Goal: Transaction & Acquisition: Purchase product/service

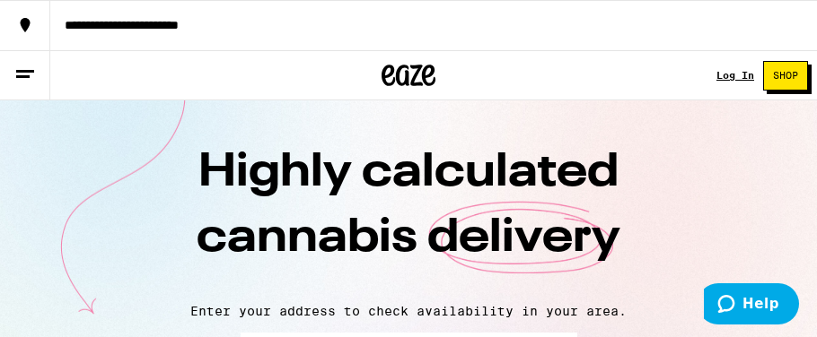
click at [519, 304] on p "Enter your address to check availability in your area." at bounding box center [408, 311] width 781 height 14
click at [730, 74] on div "Log In" at bounding box center [735, 75] width 38 height 11
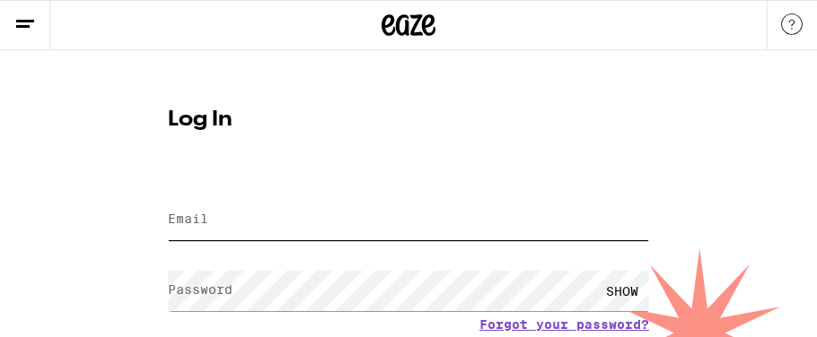
click at [242, 222] on input "Email" at bounding box center [408, 220] width 481 height 40
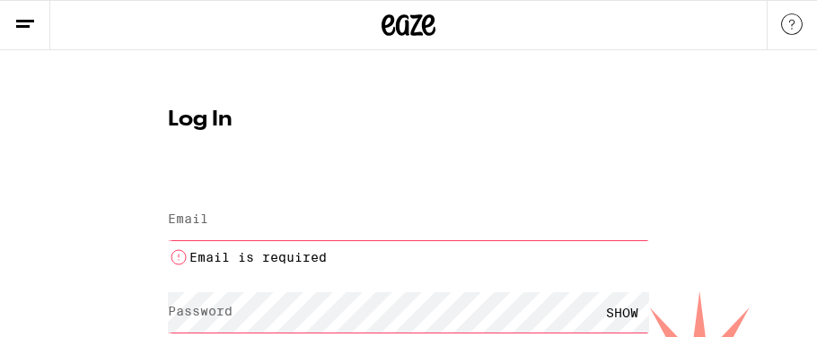
click at [228, 219] on input "Email" at bounding box center [408, 220] width 481 height 40
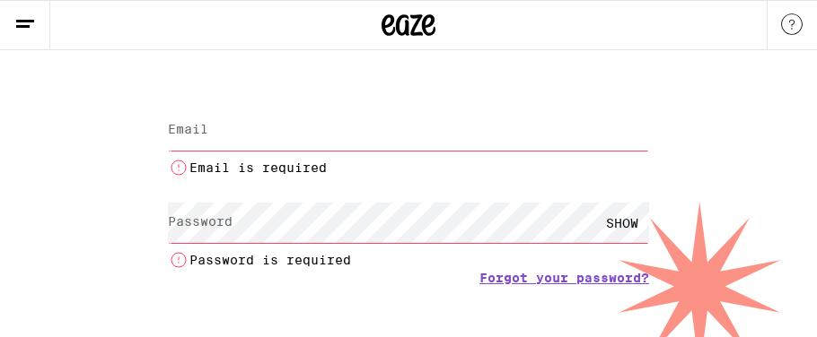
scroll to position [98, 0]
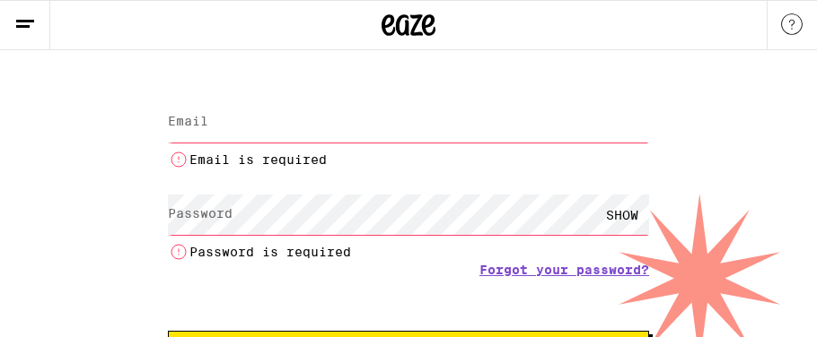
click at [210, 122] on input "Email" at bounding box center [408, 122] width 481 height 40
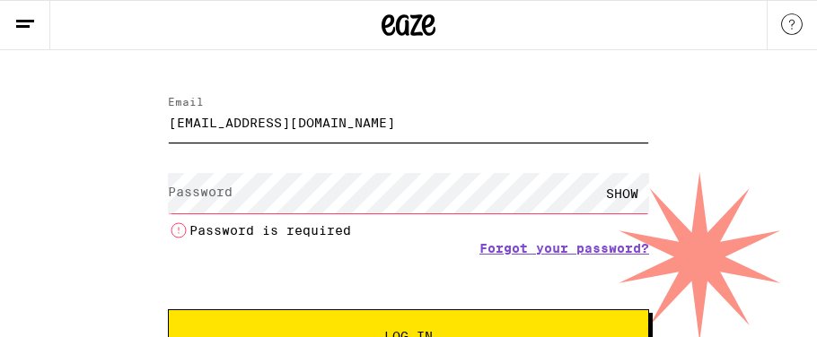
type input "[EMAIL_ADDRESS][DOMAIN_NAME]"
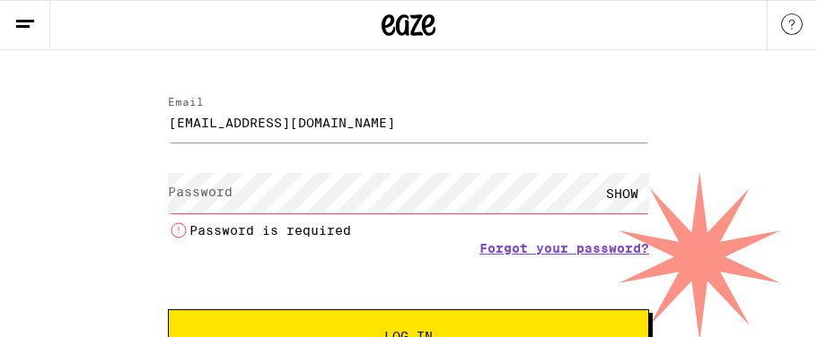
click at [223, 220] on li "Password is required" at bounding box center [408, 231] width 481 height 22
click at [228, 199] on label "Password" at bounding box center [200, 192] width 65 height 14
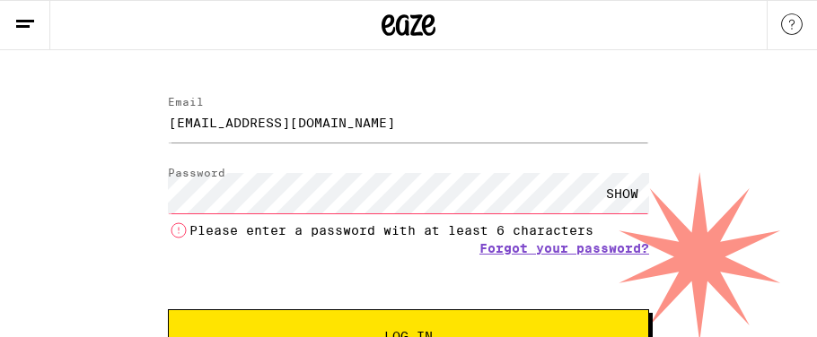
click at [637, 188] on div "SHOW" at bounding box center [622, 193] width 54 height 40
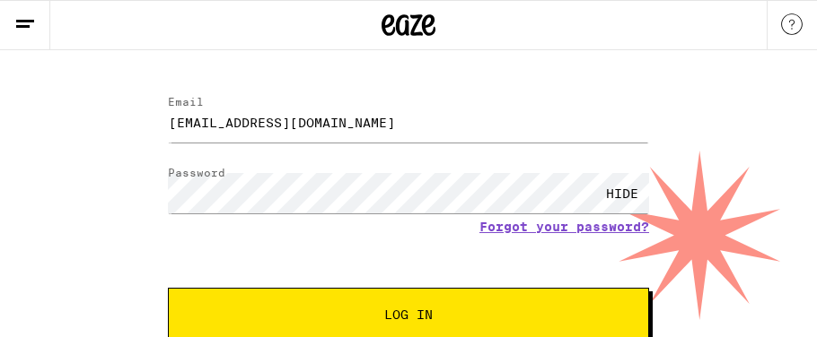
click at [366, 327] on button "Log In" at bounding box center [408, 315] width 481 height 54
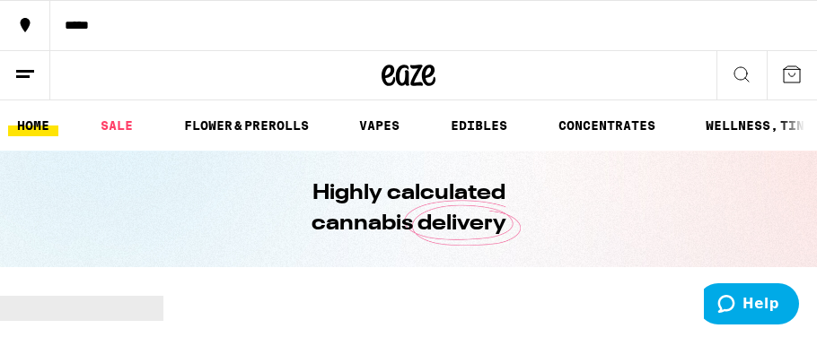
click at [31, 127] on link "HOME" at bounding box center [33, 126] width 50 height 22
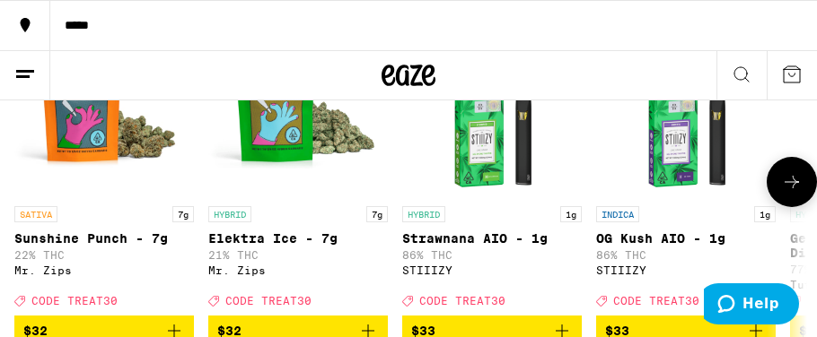
scroll to position [310, 0]
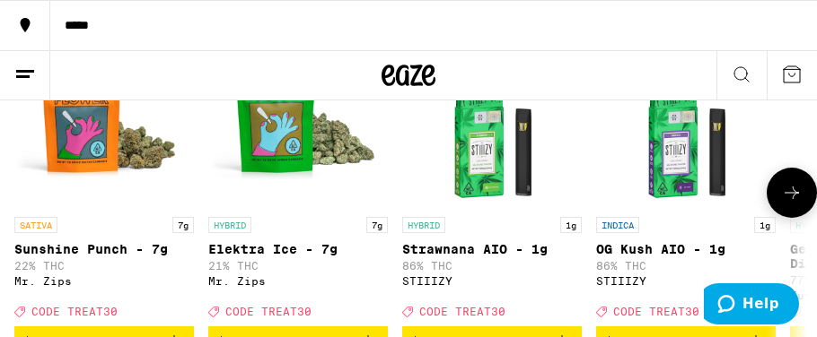
click at [784, 199] on icon at bounding box center [792, 193] width 22 height 22
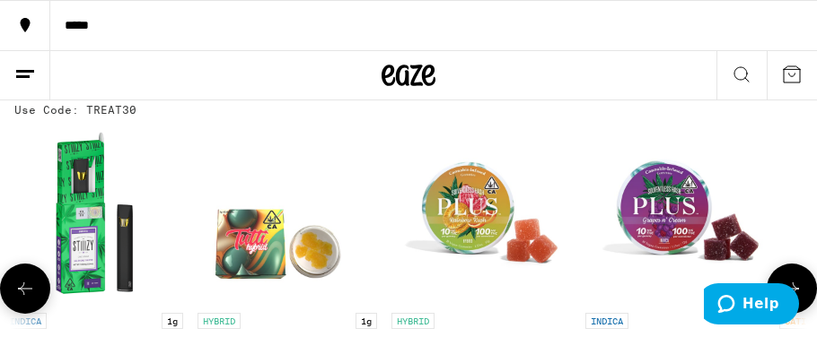
scroll to position [0, 0]
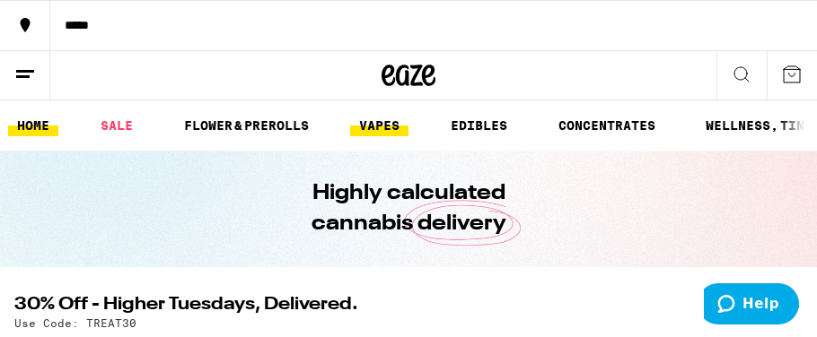
click at [363, 125] on link "VAPES" at bounding box center [379, 126] width 58 height 22
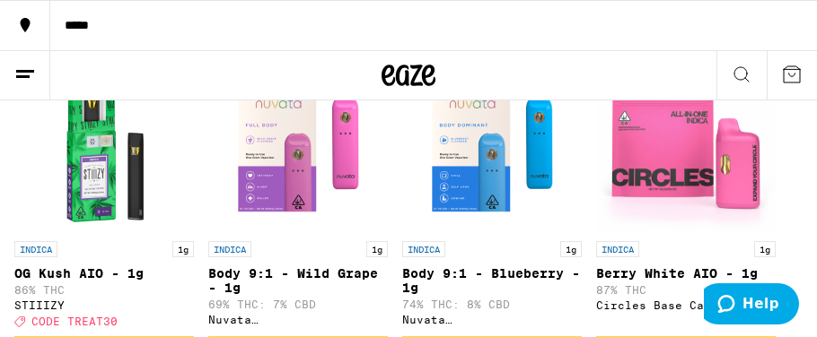
scroll to position [292, 0]
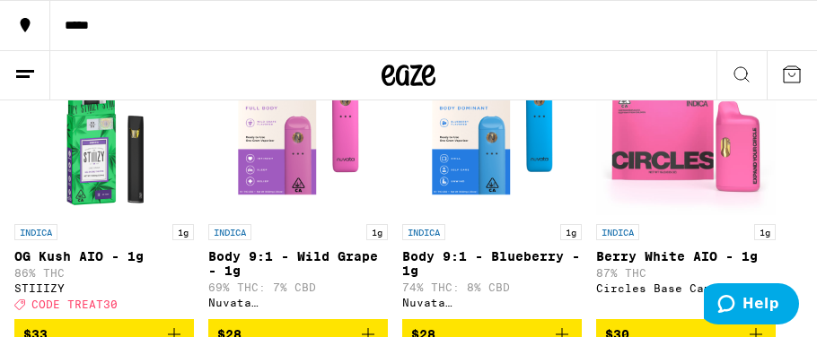
click at [261, 170] on img "Open page for Body 9:1 - Wild Grape - 1g from Nuvata (CA)" at bounding box center [297, 125] width 179 height 179
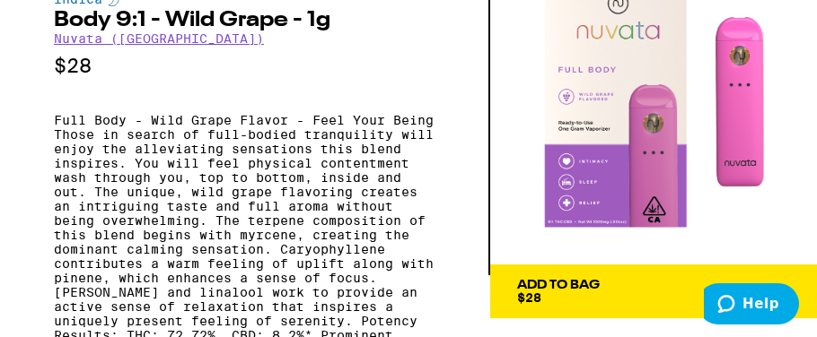
scroll to position [76, 0]
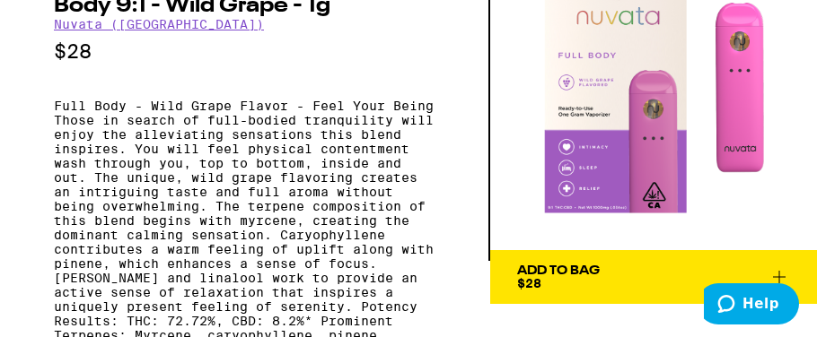
click at [582, 265] on div "Add To Bag" at bounding box center [558, 271] width 83 height 13
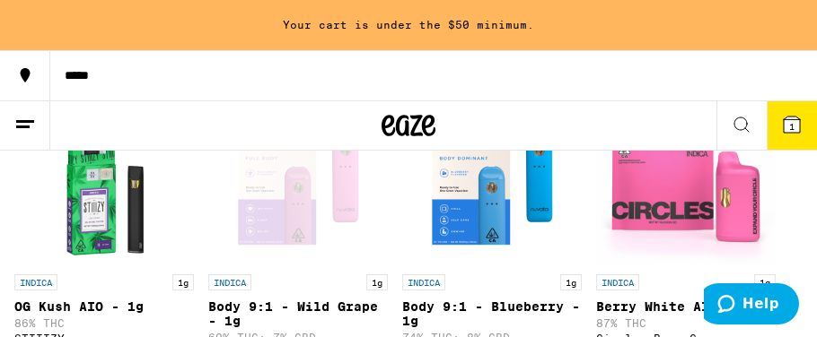
scroll to position [342, 0]
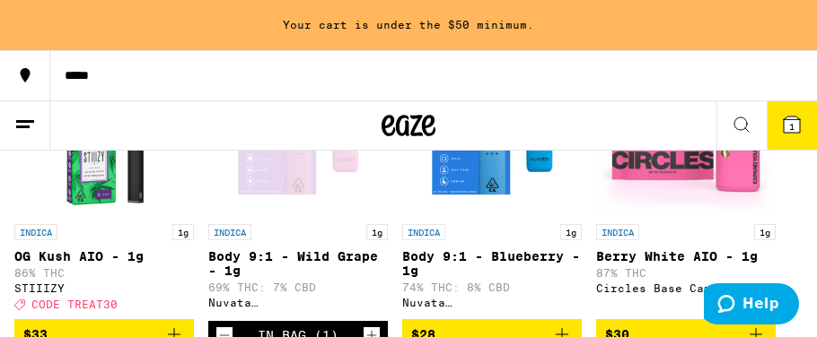
click at [789, 124] on span "1" at bounding box center [791, 126] width 5 height 11
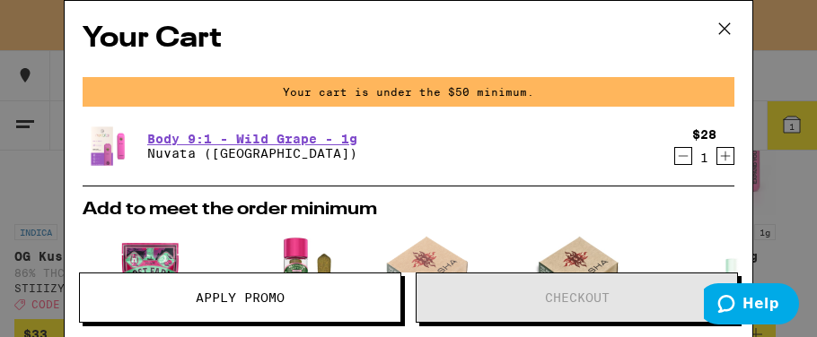
click at [723, 31] on icon at bounding box center [724, 28] width 27 height 27
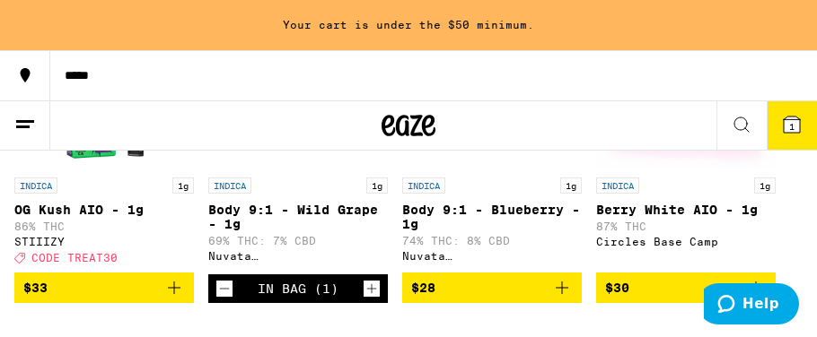
scroll to position [396, 0]
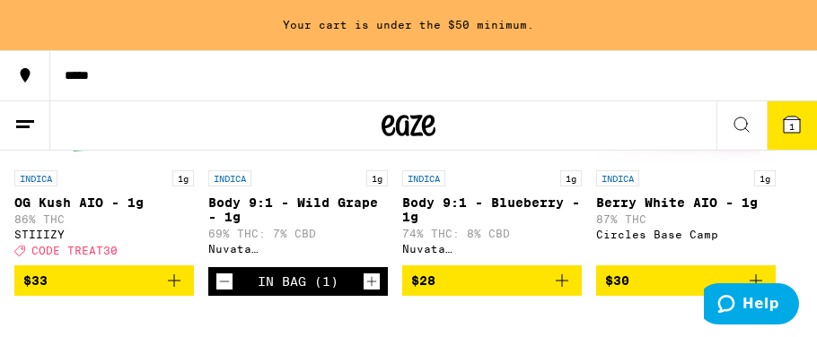
click at [791, 129] on span "1" at bounding box center [791, 126] width 5 height 11
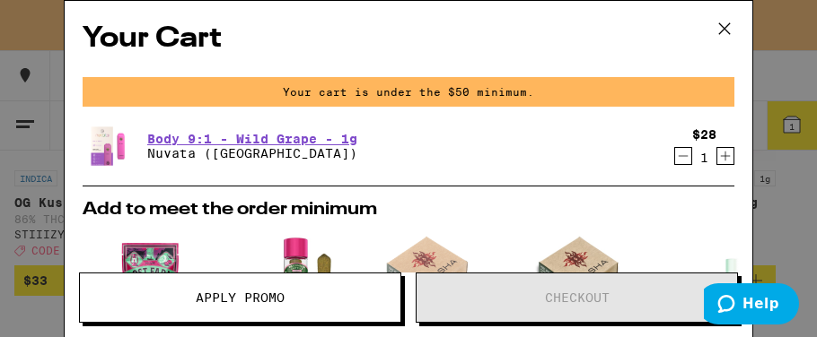
click at [728, 26] on icon at bounding box center [724, 28] width 27 height 27
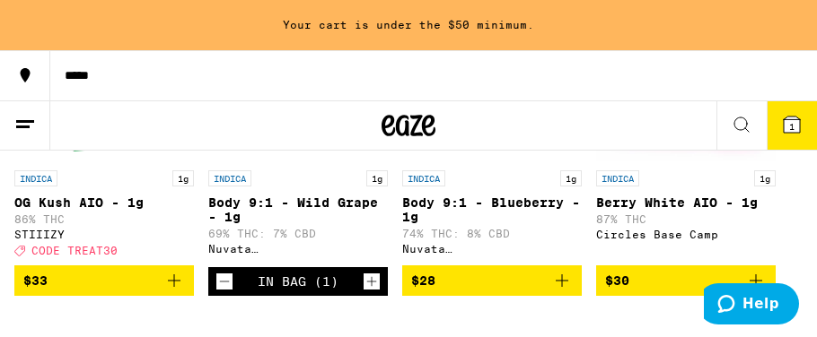
click at [83, 291] on span "$33" at bounding box center [104, 281] width 162 height 22
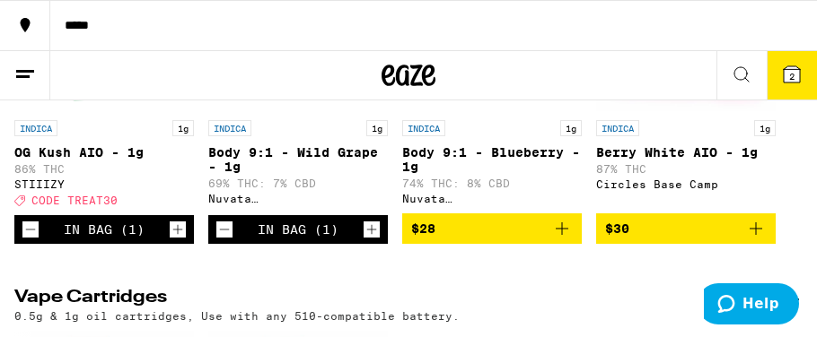
scroll to position [345, 0]
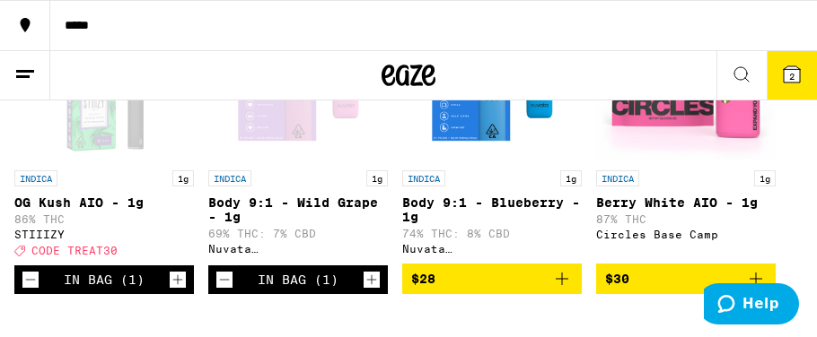
click at [787, 82] on icon at bounding box center [791, 74] width 16 height 16
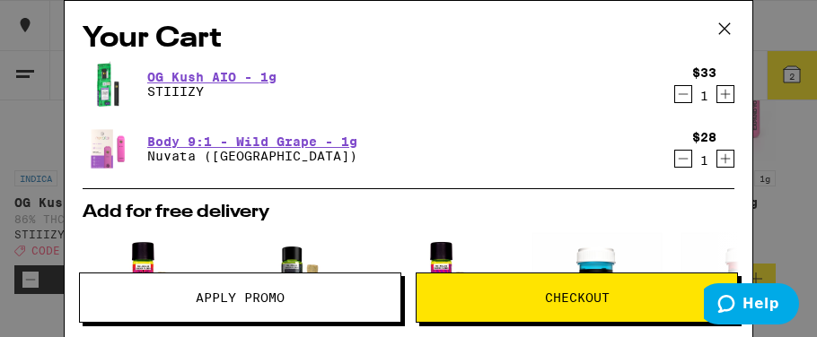
click at [216, 302] on span "Apply Promo" at bounding box center [240, 298] width 89 height 13
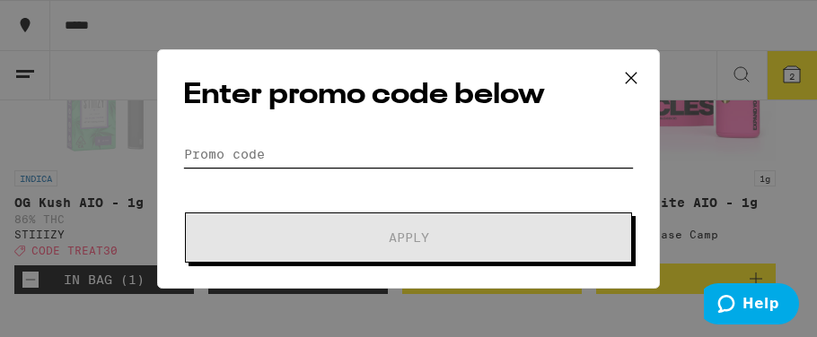
click at [277, 149] on input "Promo Code" at bounding box center [408, 154] width 450 height 27
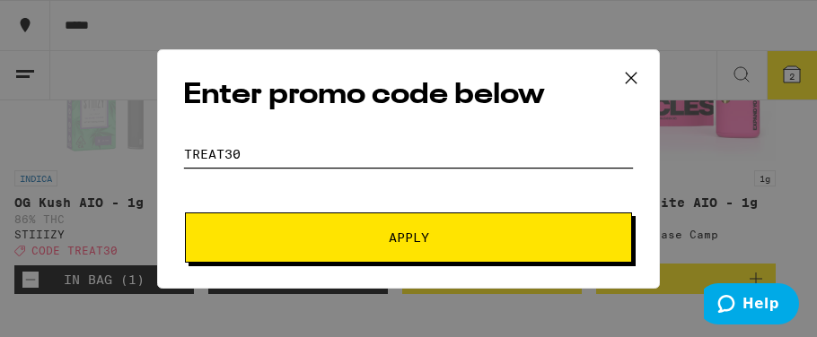
type input "treat30"
click at [300, 240] on span "Apply" at bounding box center [408, 238] width 323 height 13
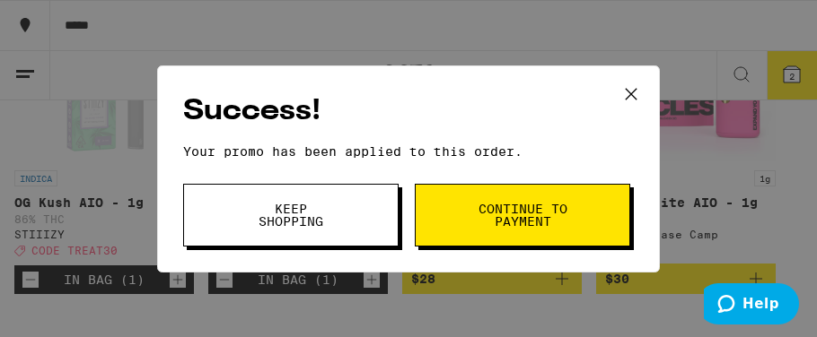
click at [531, 205] on span "Continue to payment" at bounding box center [523, 215] width 92 height 25
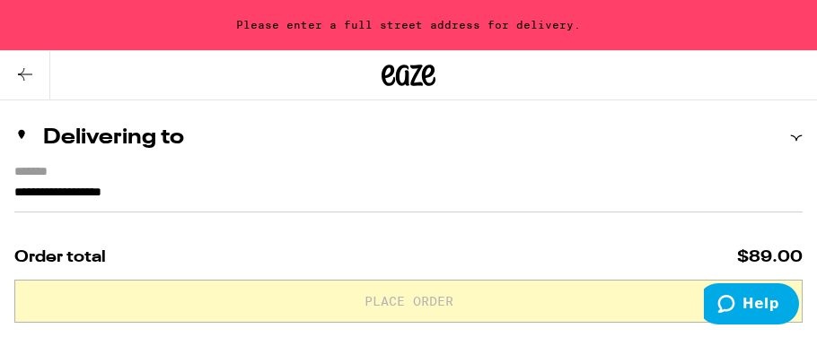
scroll to position [195, 0]
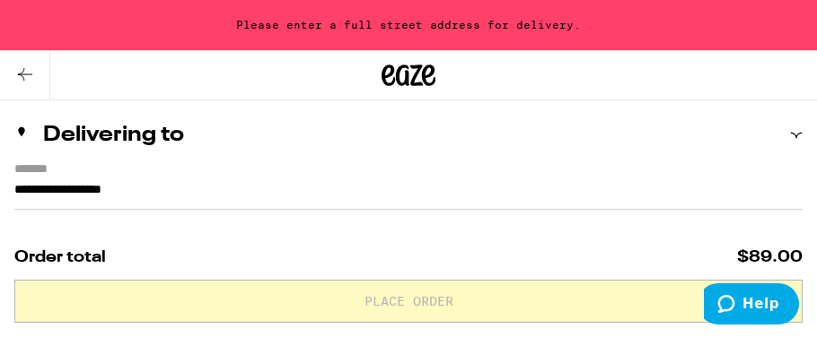
click at [206, 204] on input "**********" at bounding box center [408, 194] width 788 height 31
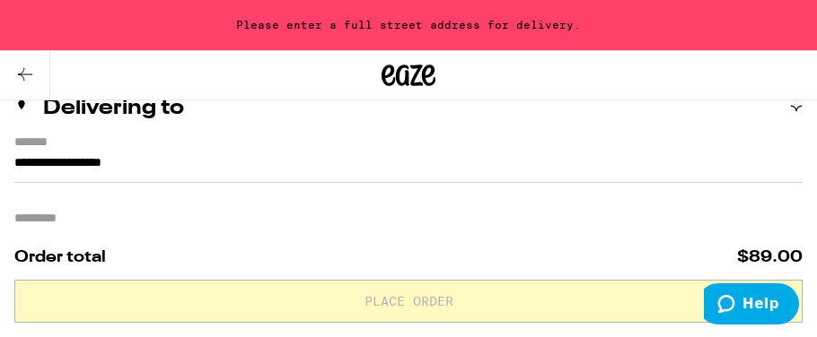
scroll to position [223, 0]
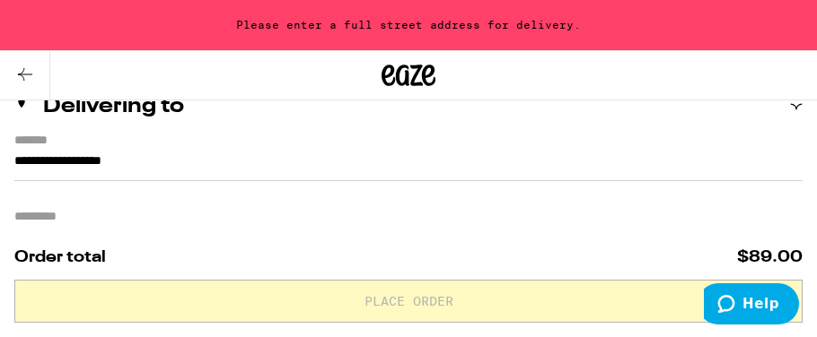
click at [194, 171] on input "**********" at bounding box center [408, 166] width 788 height 31
drag, startPoint x: 194, startPoint y: 171, endPoint x: 2, endPoint y: 195, distance: 193.5
type input "*"
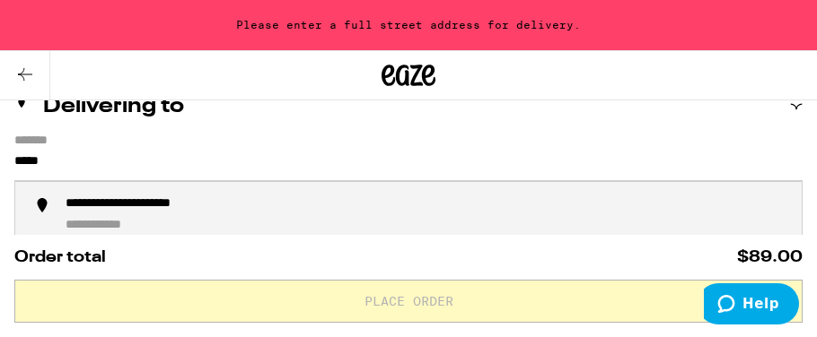
click at [101, 205] on div "**********" at bounding box center [159, 205] width 187 height 17
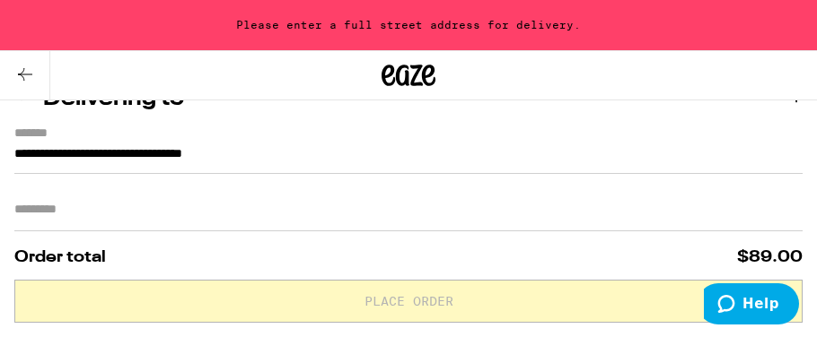
type input "**********"
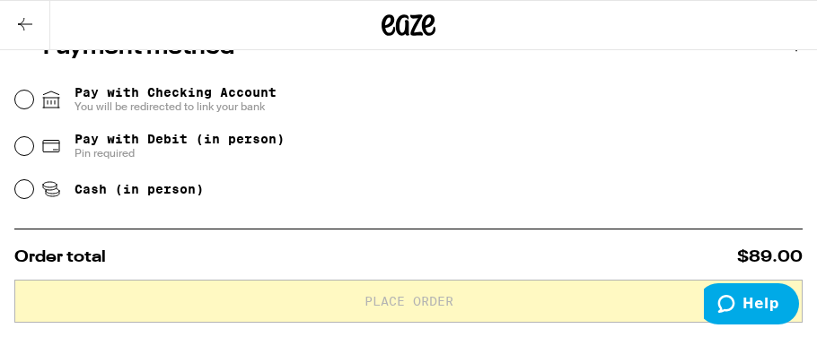
scroll to position [745, 0]
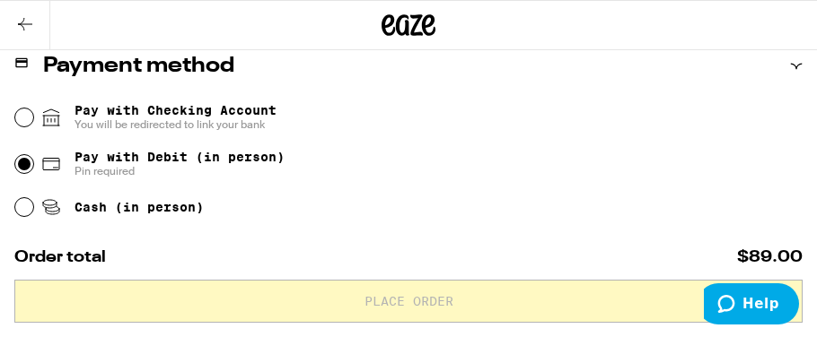
click at [31, 169] on input "Pay with Debit (in person) Pin required" at bounding box center [24, 164] width 18 height 18
radio input "true"
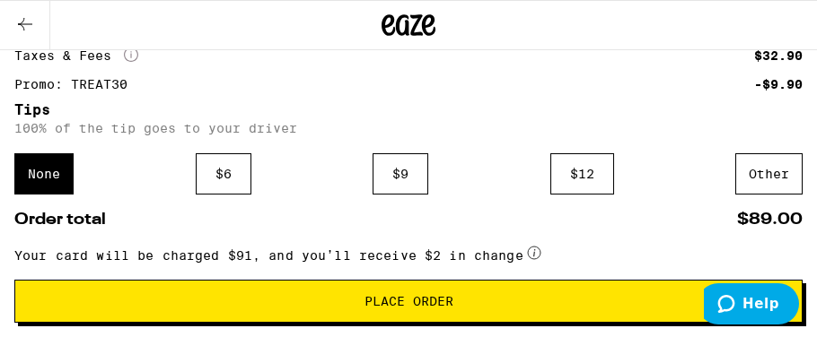
scroll to position [1225, 0]
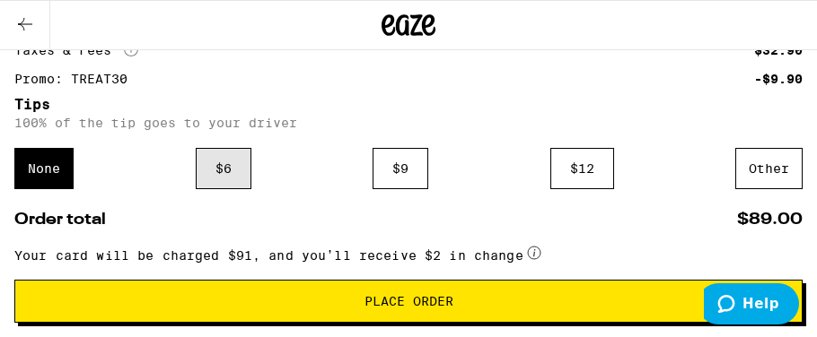
click at [234, 177] on div "$ 6" at bounding box center [224, 168] width 56 height 41
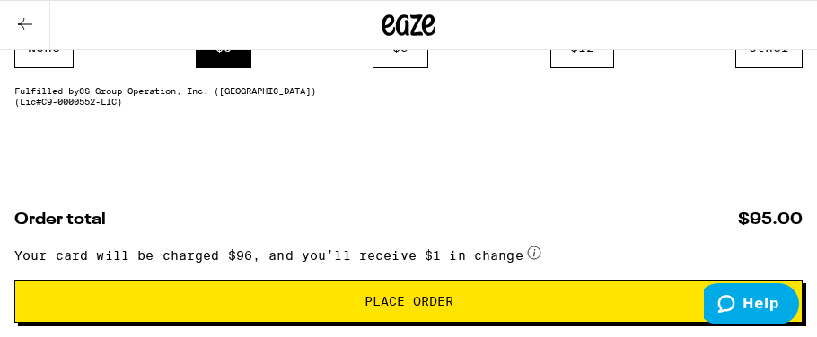
scroll to position [1378, 0]
click at [413, 295] on span "Place Order" at bounding box center [408, 301] width 89 height 13
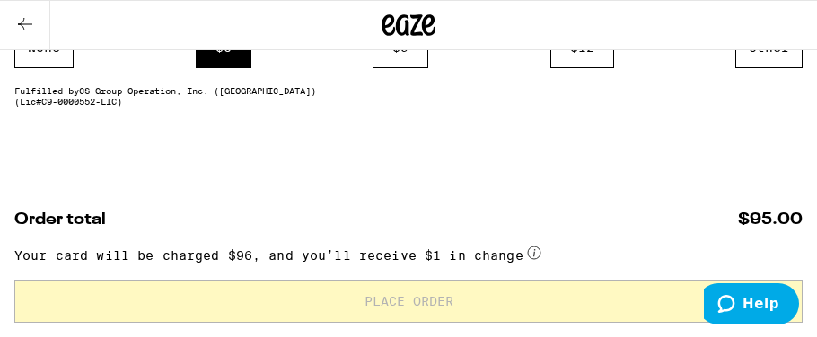
scroll to position [1237, 0]
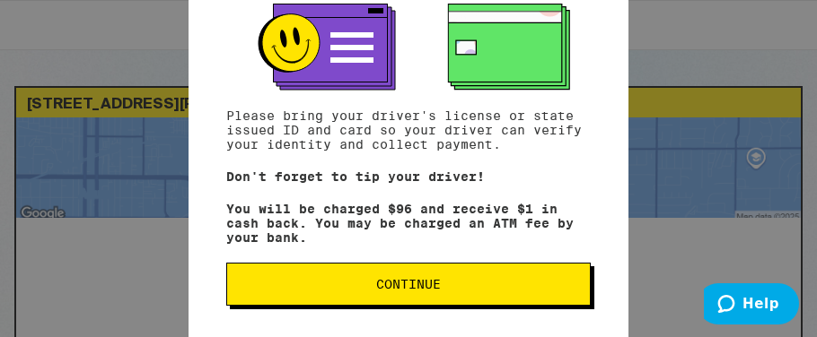
scroll to position [51, 0]
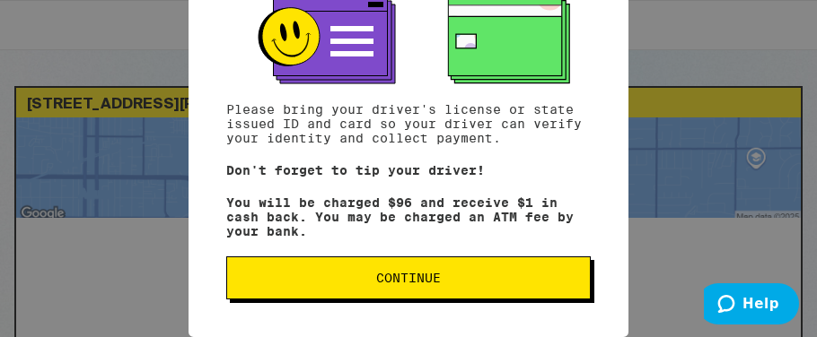
click at [412, 284] on span "Continue" at bounding box center [408, 278] width 65 height 13
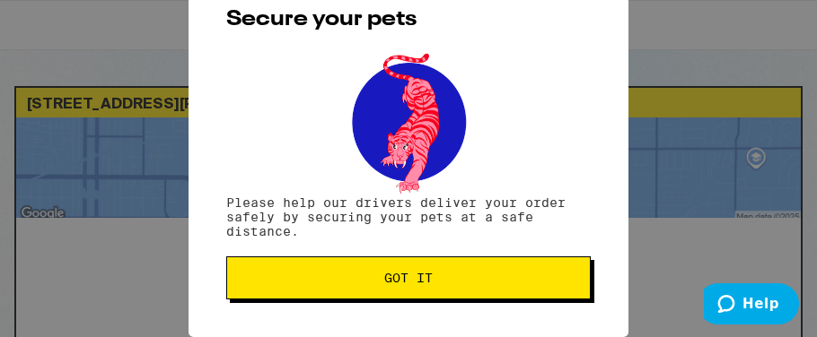
scroll to position [0, 0]
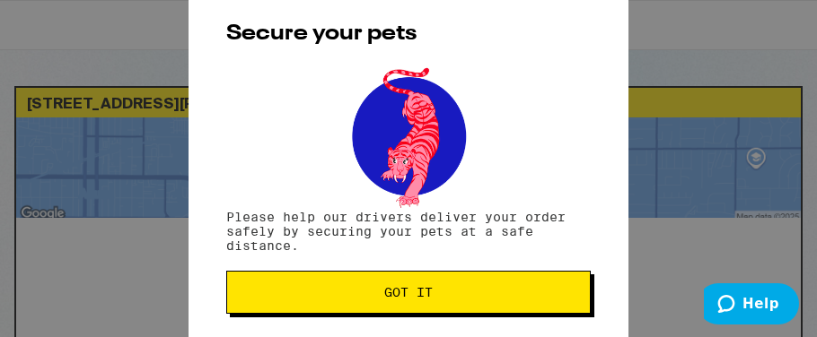
click at [412, 293] on span "Got it" at bounding box center [408, 292] width 48 height 13
